Goal: Task Accomplishment & Management: Complete application form

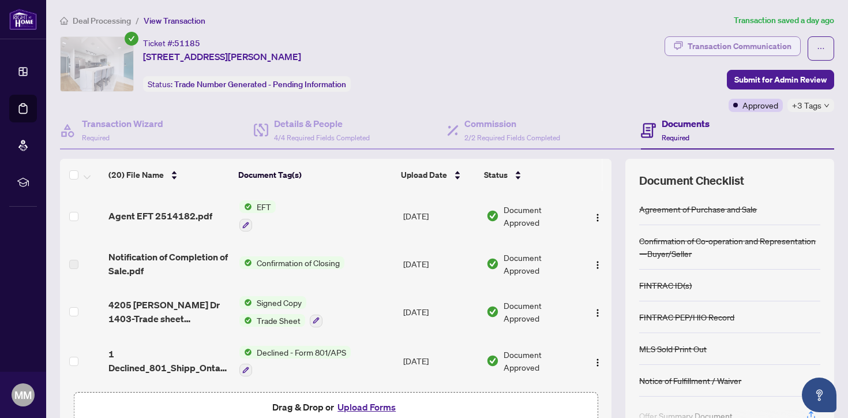
scroll to position [75, 0]
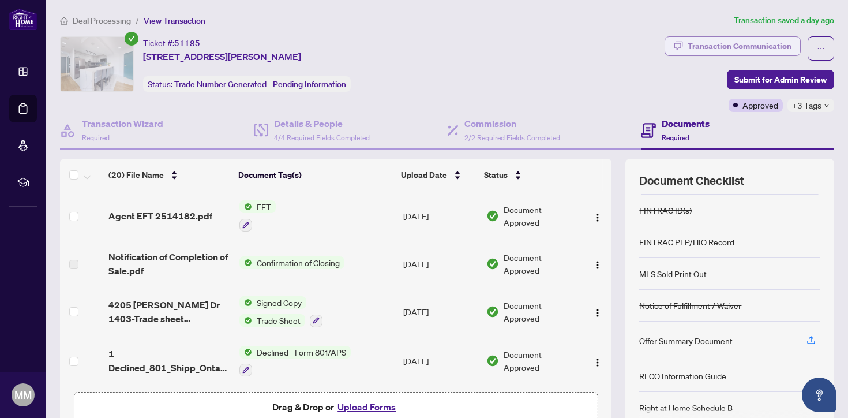
click at [720, 45] on div "Transaction Communication" at bounding box center [739, 46] width 104 height 18
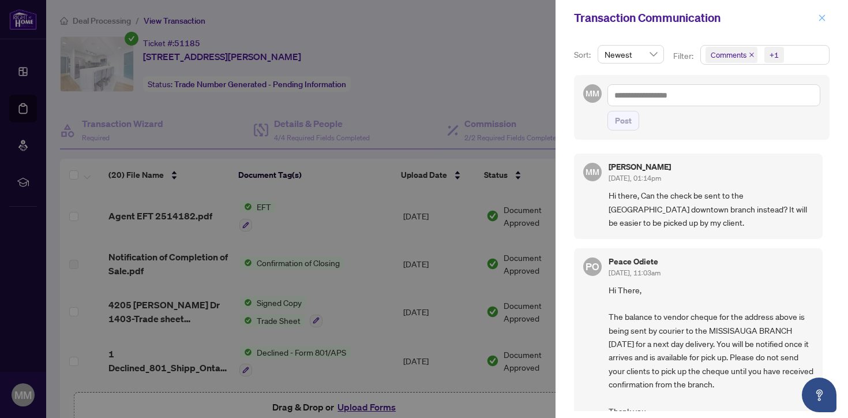
click at [822, 13] on span "button" at bounding box center [822, 18] width 8 height 18
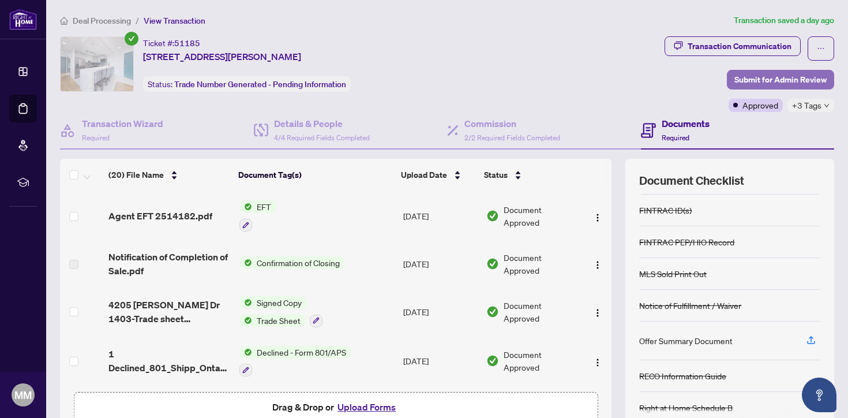
click at [762, 76] on span "Submit for Admin Review" at bounding box center [780, 79] width 92 height 18
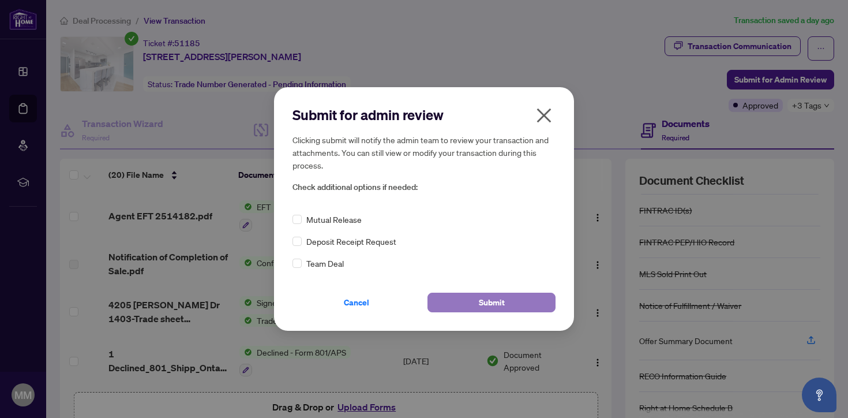
click at [526, 301] on button "Submit" at bounding box center [491, 302] width 128 height 20
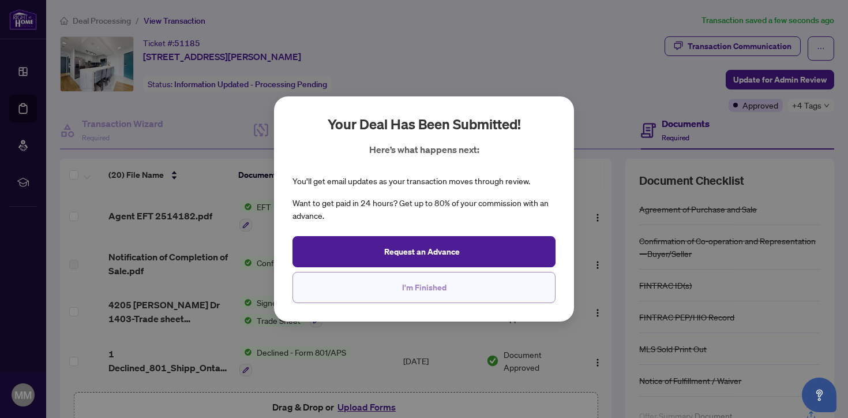
click at [509, 294] on button "I'm Finished" at bounding box center [423, 287] width 263 height 31
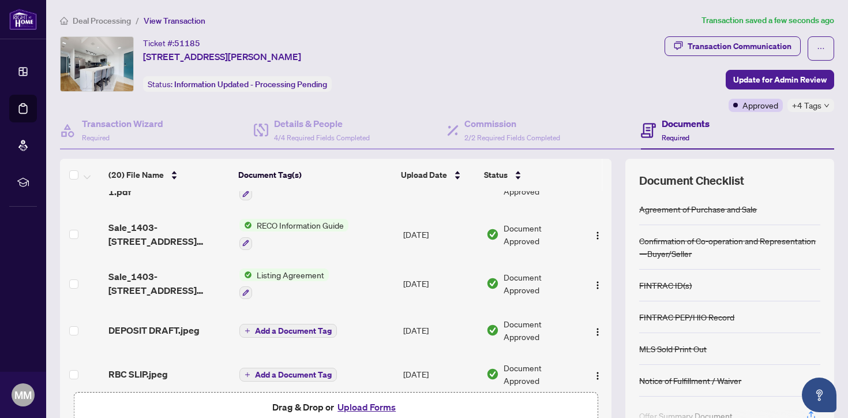
scroll to position [0, 0]
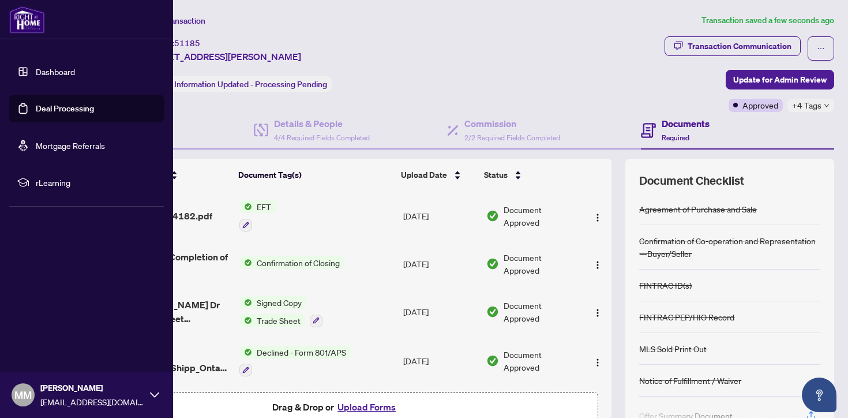
click at [46, 66] on link "Dashboard" at bounding box center [55, 71] width 39 height 10
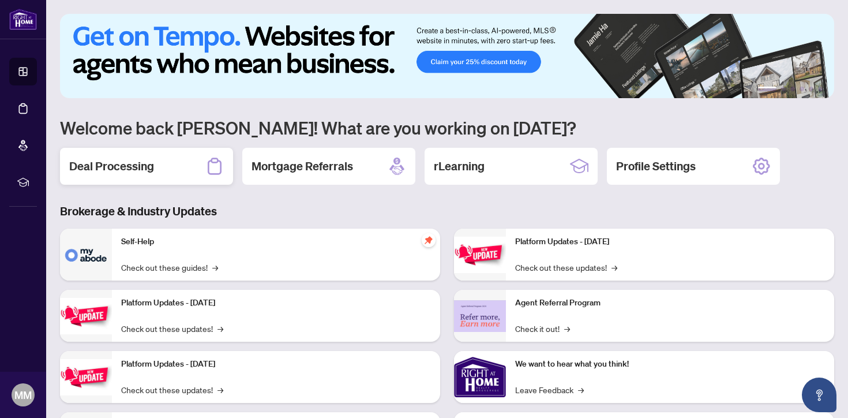
click at [156, 155] on div "Deal Processing" at bounding box center [146, 166] width 173 height 37
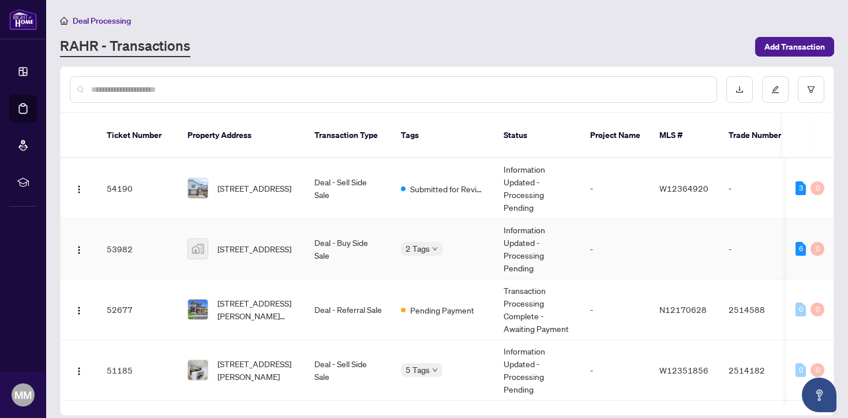
click at [257, 221] on td "[STREET_ADDRESS]" at bounding box center [241, 249] width 127 height 61
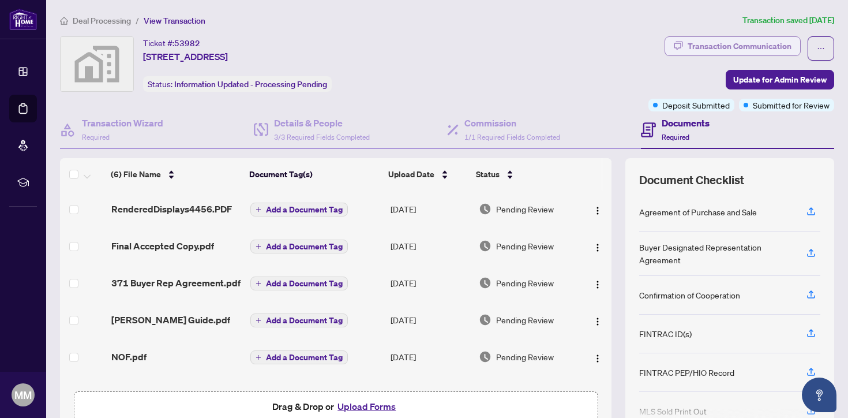
click at [754, 43] on div "Transaction Communication" at bounding box center [739, 46] width 104 height 18
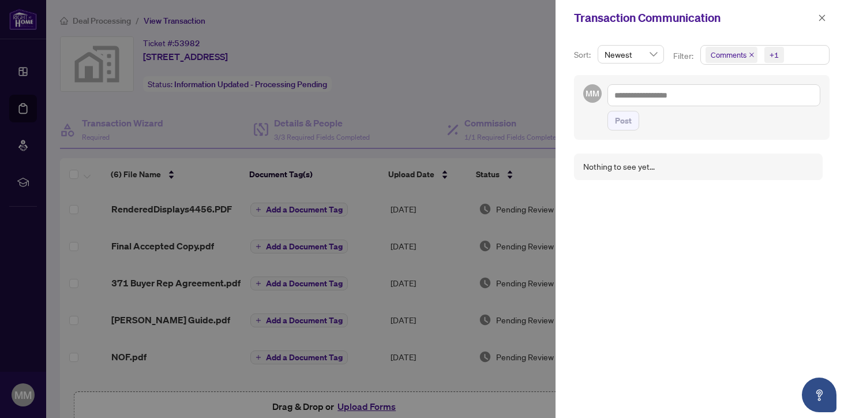
scroll to position [2, 0]
click at [449, 61] on div at bounding box center [424, 209] width 848 height 418
click at [817, 15] on button "button" at bounding box center [821, 18] width 15 height 14
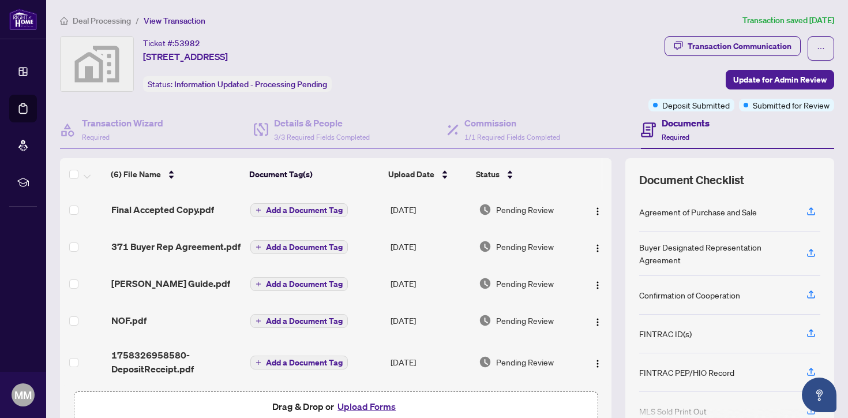
scroll to position [0, 0]
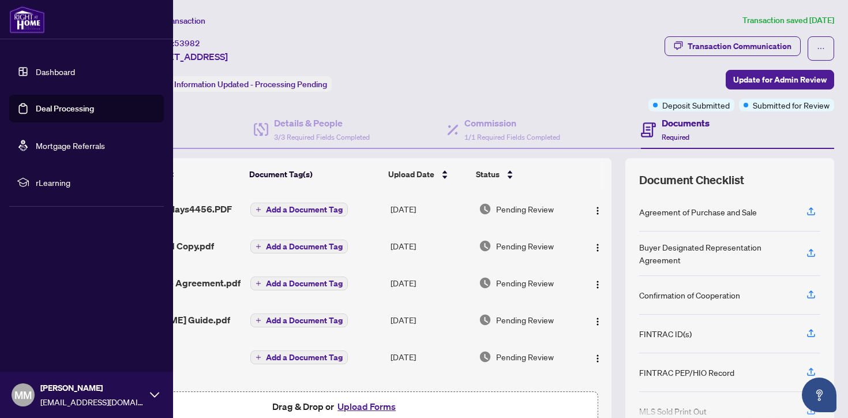
click at [36, 72] on link "Dashboard" at bounding box center [55, 71] width 39 height 10
